Goal: Task Accomplishment & Management: Manage account settings

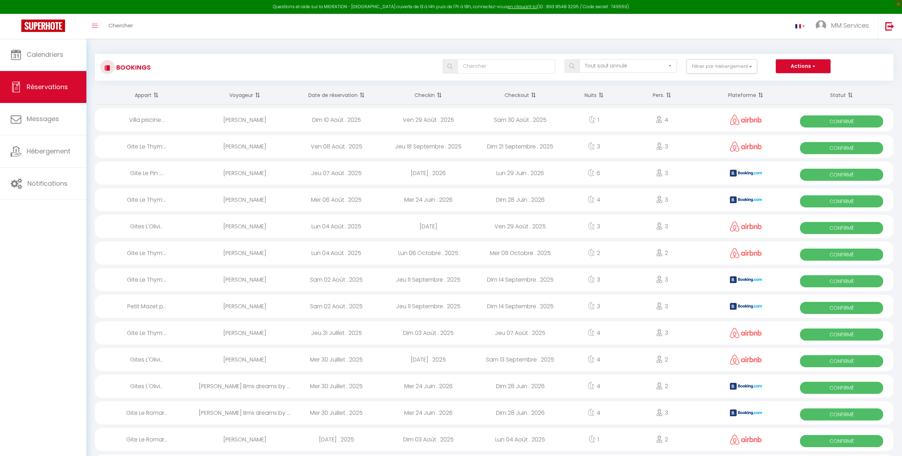
select select "not_cancelled"
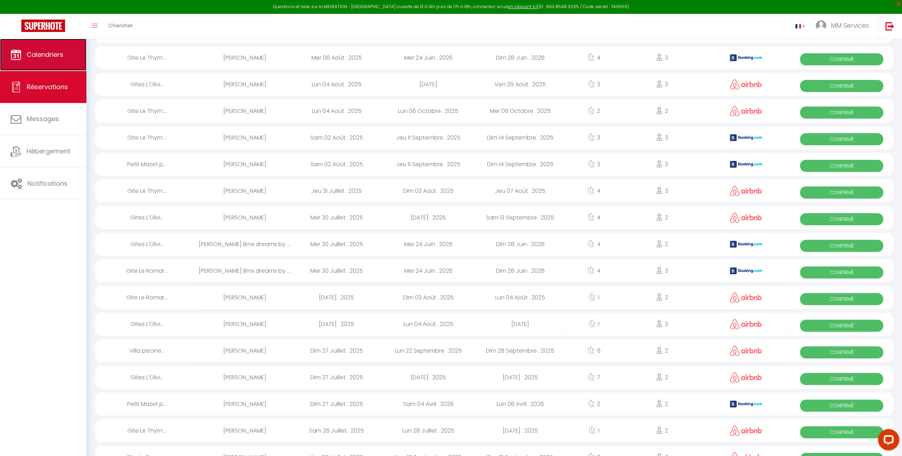
click at [50, 57] on span "Calendriers" at bounding box center [45, 54] width 37 height 9
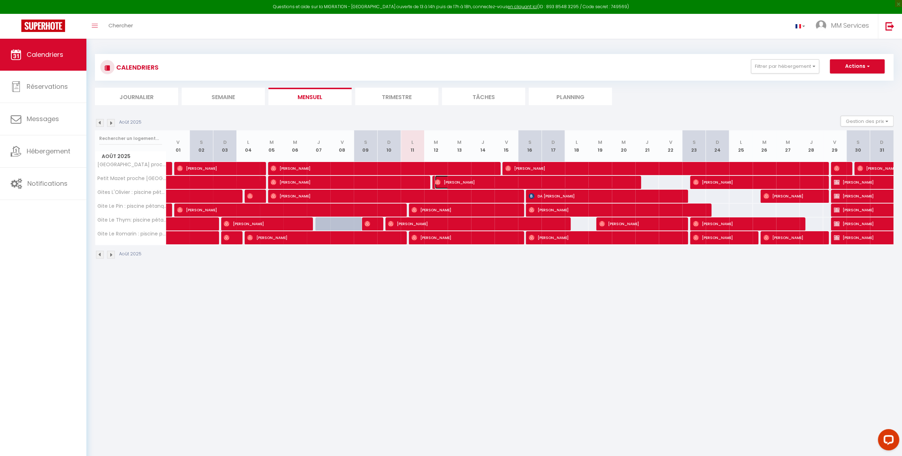
click at [459, 179] on span "[PERSON_NAME]" at bounding box center [533, 183] width 196 height 14
select select "OK"
select select "0"
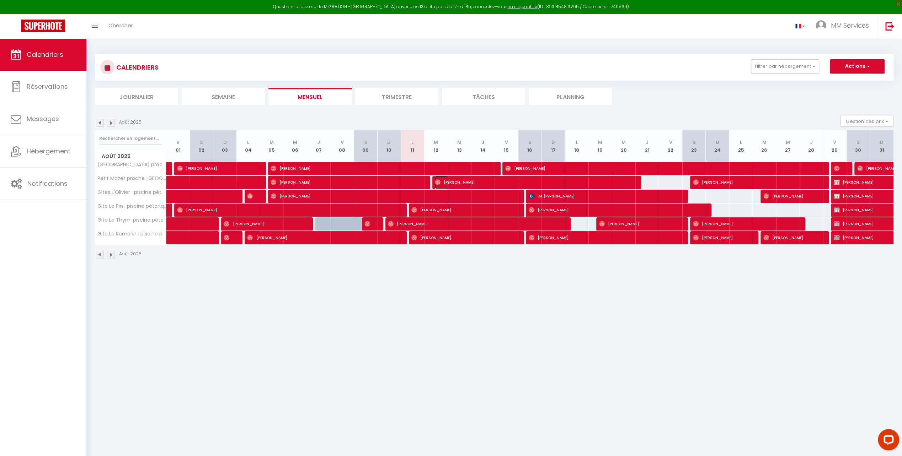
select select "1"
select select
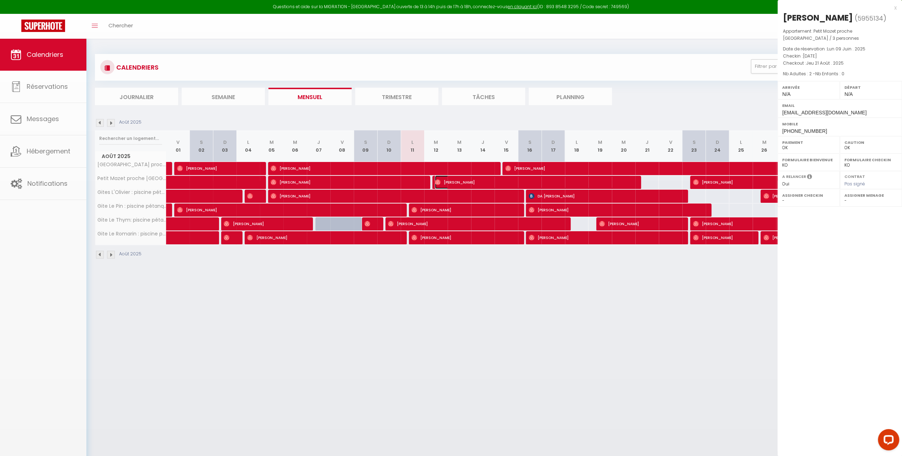
select select "25329"
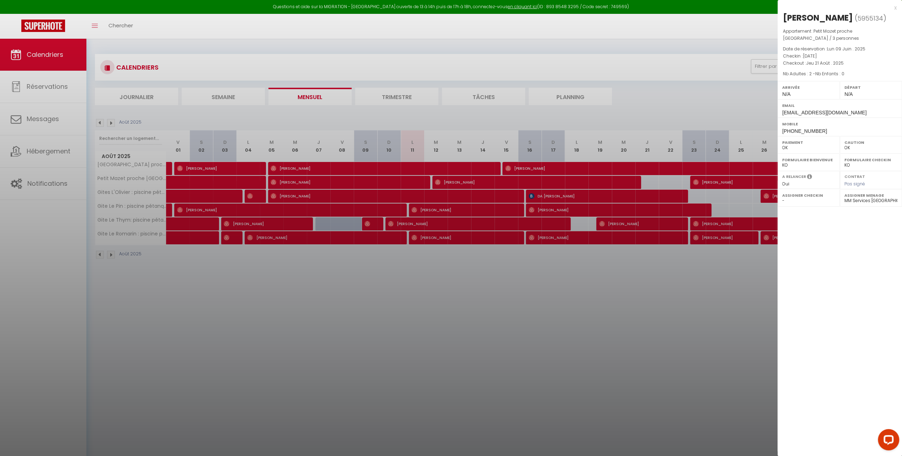
click at [203, 303] on div at bounding box center [451, 228] width 902 height 456
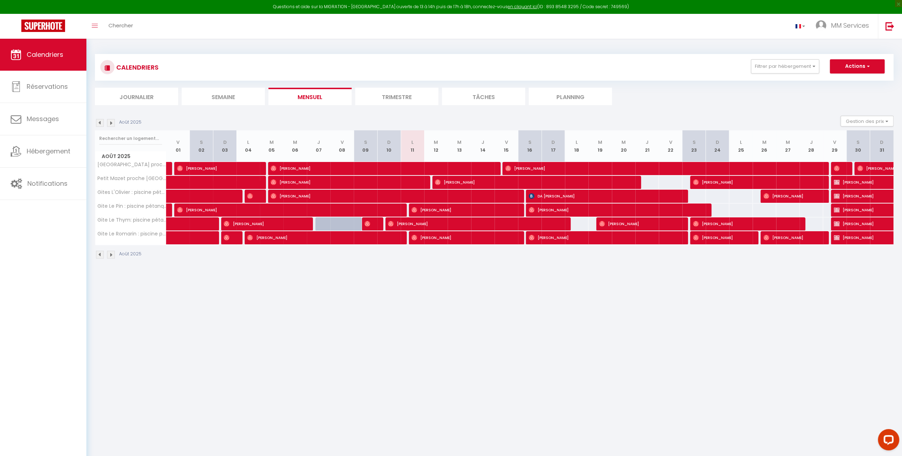
click at [399, 207] on div at bounding box center [388, 211] width 23 height 14
click at [181, 208] on img at bounding box center [180, 210] width 6 height 6
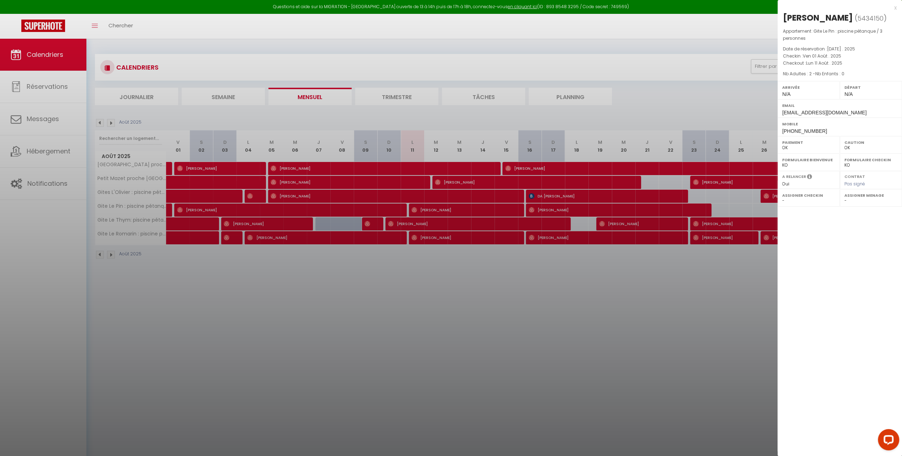
click at [310, 304] on div at bounding box center [451, 228] width 902 height 456
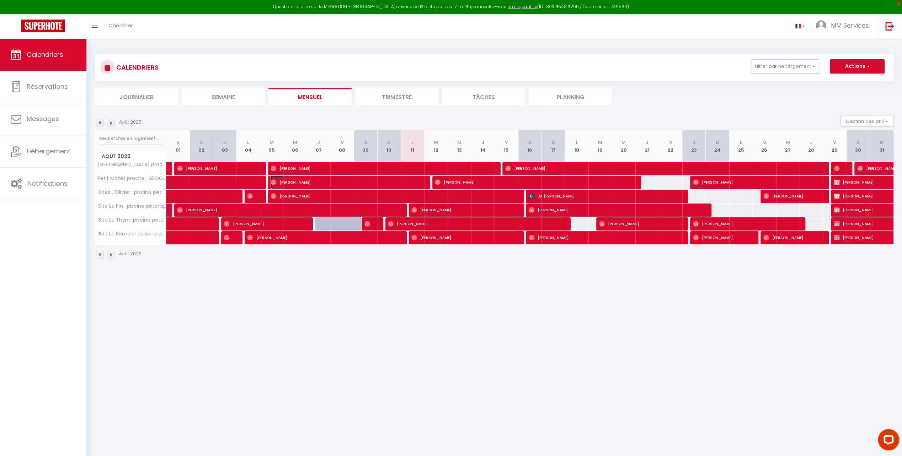
click at [282, 180] on span "[PERSON_NAME]" at bounding box center [345, 183] width 149 height 14
select select "25329"
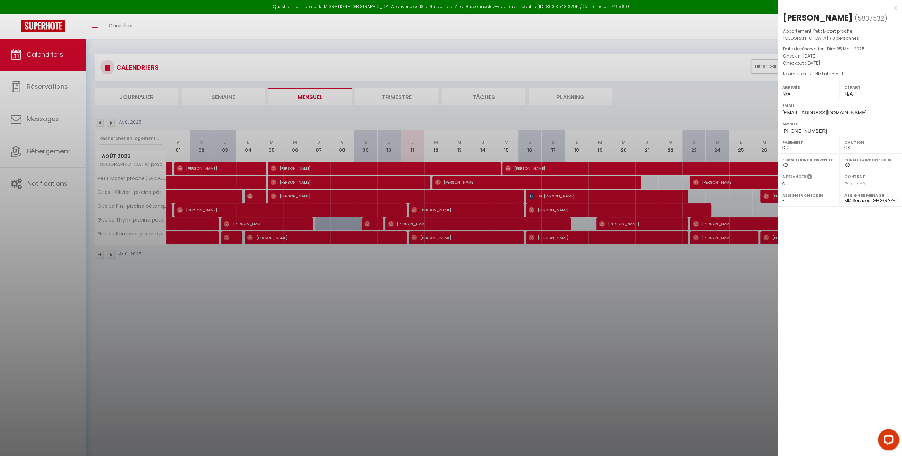
click at [299, 299] on div at bounding box center [451, 228] width 902 height 456
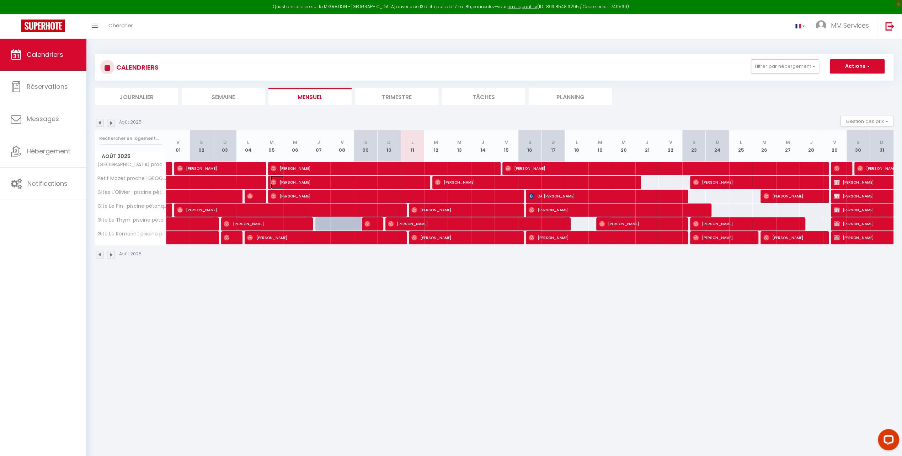
click at [419, 181] on span "[PERSON_NAME]" at bounding box center [345, 183] width 149 height 14
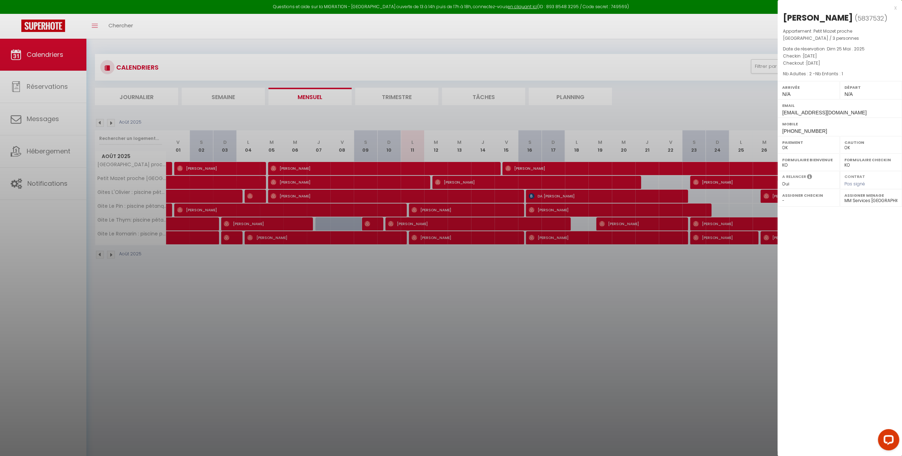
click at [412, 274] on div at bounding box center [451, 228] width 902 height 456
